Goal: Complete application form

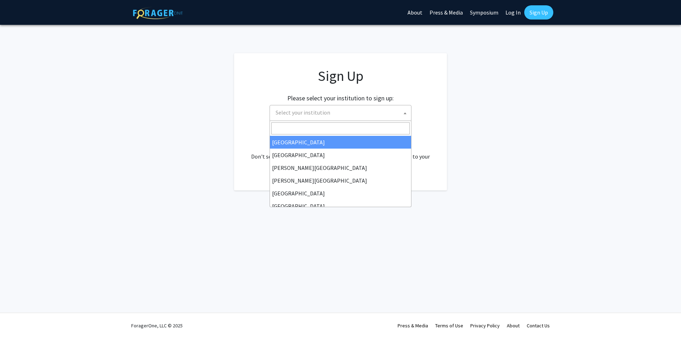
click at [370, 114] on span "Select your institution" at bounding box center [342, 112] width 138 height 15
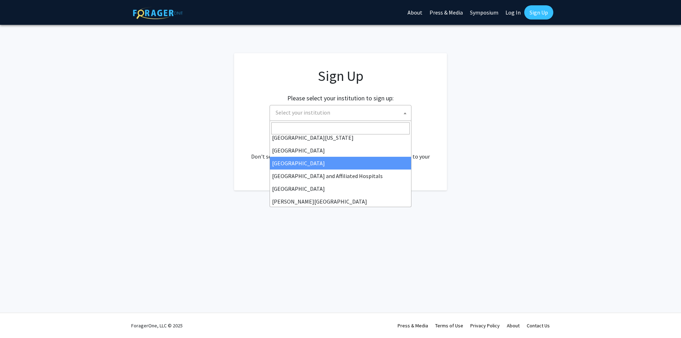
scroll to position [106, 0]
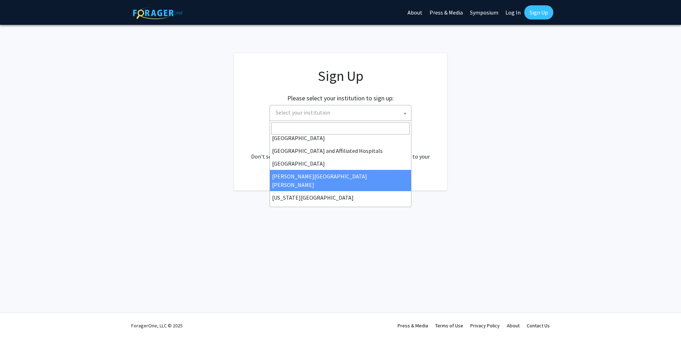
select select "1"
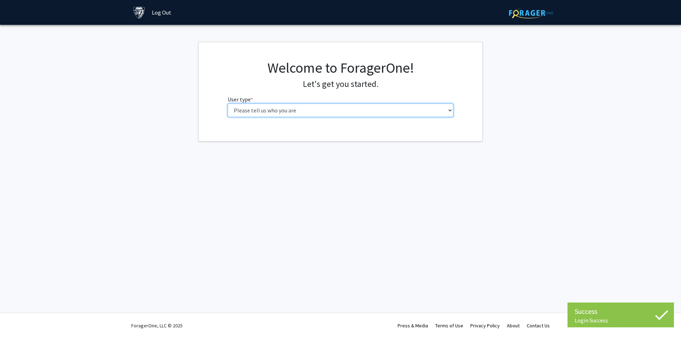
click at [319, 114] on select "Please tell us who you are Undergraduate Student Master's Student Doctoral Cand…" at bounding box center [341, 110] width 226 height 13
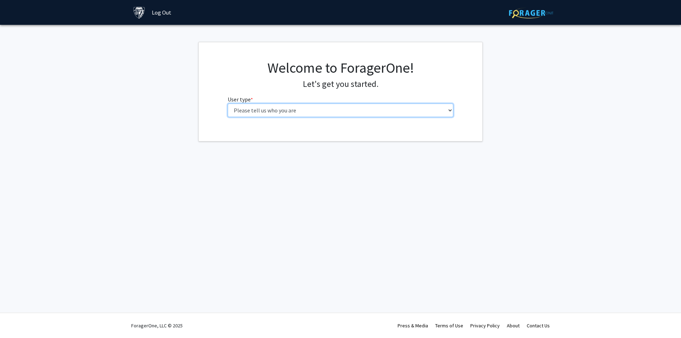
select select "2: masters"
click at [228, 104] on select "Please tell us who you are Undergraduate Student Master's Student Doctoral Cand…" at bounding box center [341, 110] width 226 height 13
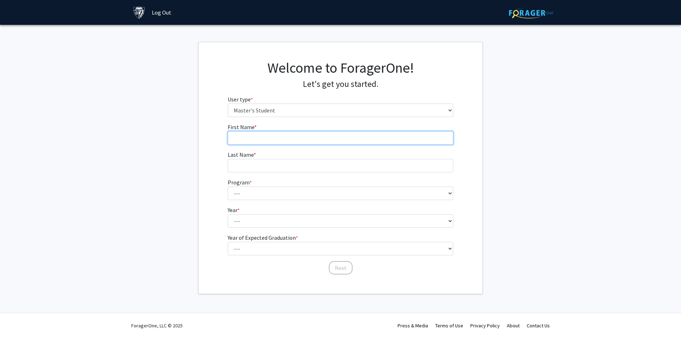
click at [291, 136] on input "First Name * required" at bounding box center [341, 137] width 226 height 13
type input "Abedul"
type input "[PERSON_NAME]"
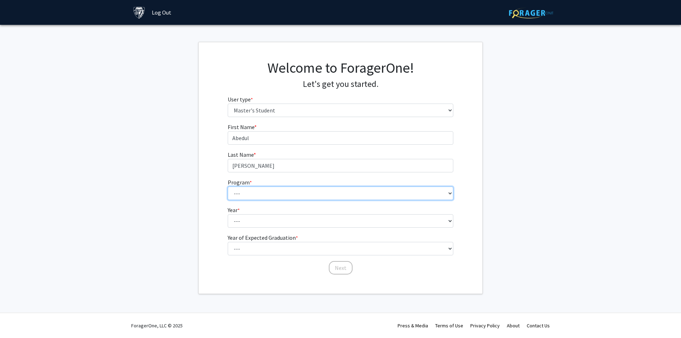
click at [276, 195] on select "--- Anatomy Education Applied and Computational Mathematics Applied Biomedical …" at bounding box center [341, 193] width 226 height 13
select select "15: 8"
click at [228, 187] on select "--- Anatomy Education Applied and Computational Mathematics Applied Biomedical …" at bounding box center [341, 193] width 226 height 13
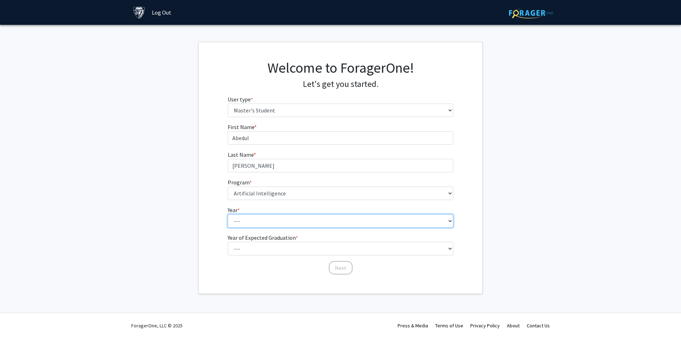
click at [265, 217] on select "--- First Year Second Year" at bounding box center [341, 220] width 226 height 13
select select "1: first_year"
click at [228, 214] on select "--- First Year Second Year" at bounding box center [341, 220] width 226 height 13
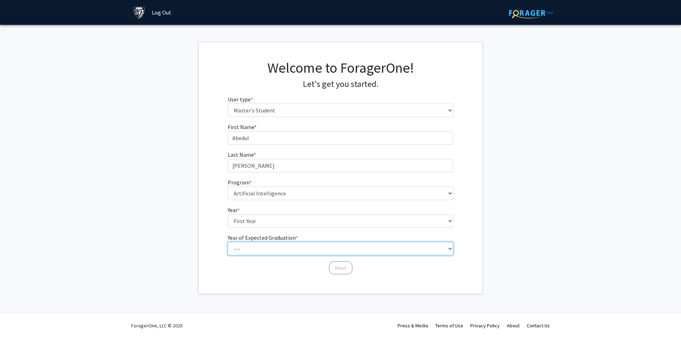
click at [267, 250] on select "--- 2025 2026 2027 2028 2029 2030 2031 2032 2033 2034" at bounding box center [341, 248] width 226 height 13
select select "6: 2030"
click at [228, 242] on select "--- 2025 2026 2027 2028 2029 2030 2031 2032 2033 2034" at bounding box center [341, 248] width 226 height 13
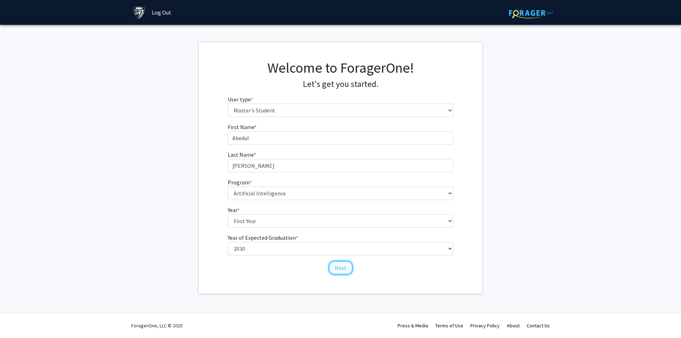
click at [336, 268] on button "Next" at bounding box center [341, 267] width 24 height 13
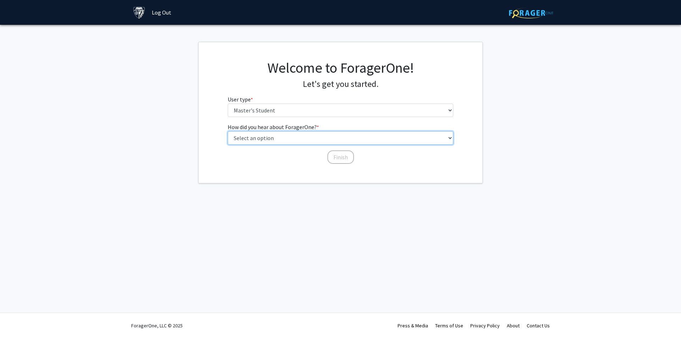
click at [283, 139] on select "Select an option Peer/student recommendation Faculty/staff recommendation Unive…" at bounding box center [341, 137] width 226 height 13
select select "3: university_website"
click at [228, 131] on select "Select an option Peer/student recommendation Faculty/staff recommendation Unive…" at bounding box center [341, 137] width 226 height 13
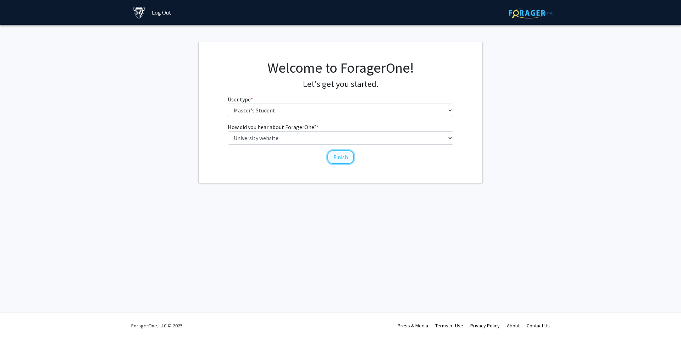
click at [335, 158] on button "Finish" at bounding box center [341, 156] width 27 height 13
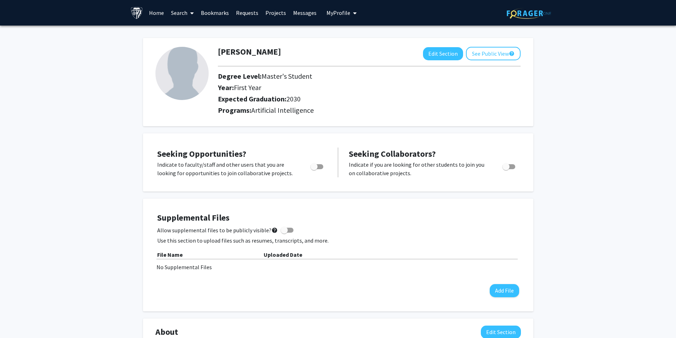
click at [272, 12] on link "Projects" at bounding box center [276, 12] width 28 height 25
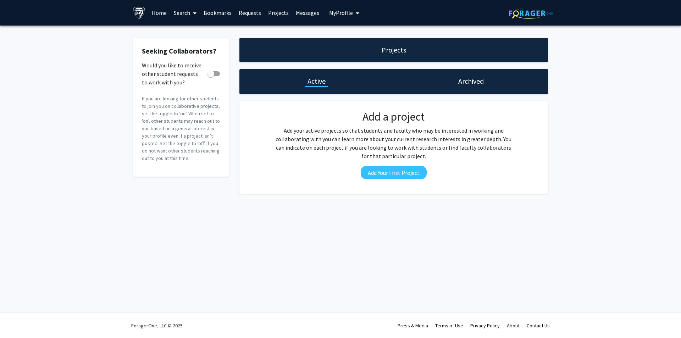
click at [191, 11] on span at bounding box center [193, 13] width 6 height 25
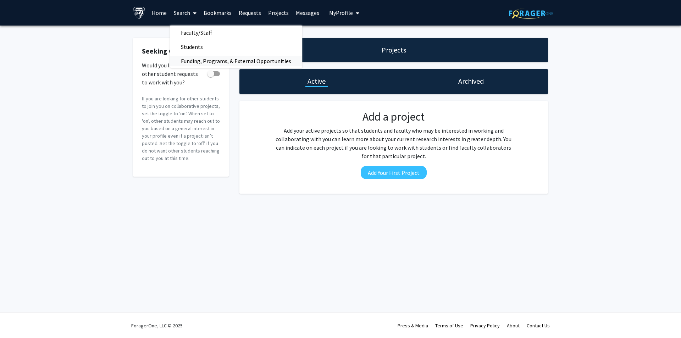
click at [202, 57] on span "Funding, Programs, & External Opportunities" at bounding box center [236, 61] width 132 height 14
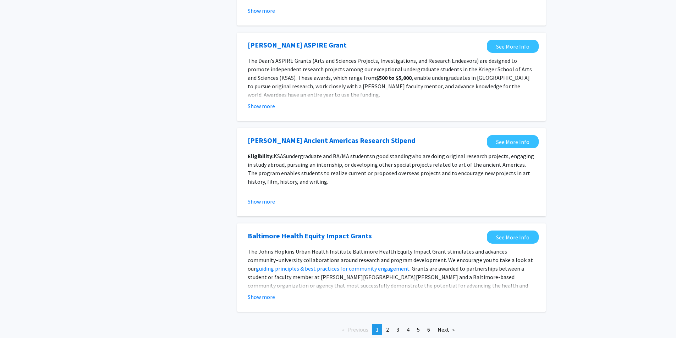
scroll to position [727, 0]
